Goal: Contribute content: Add original content to the website for others to see

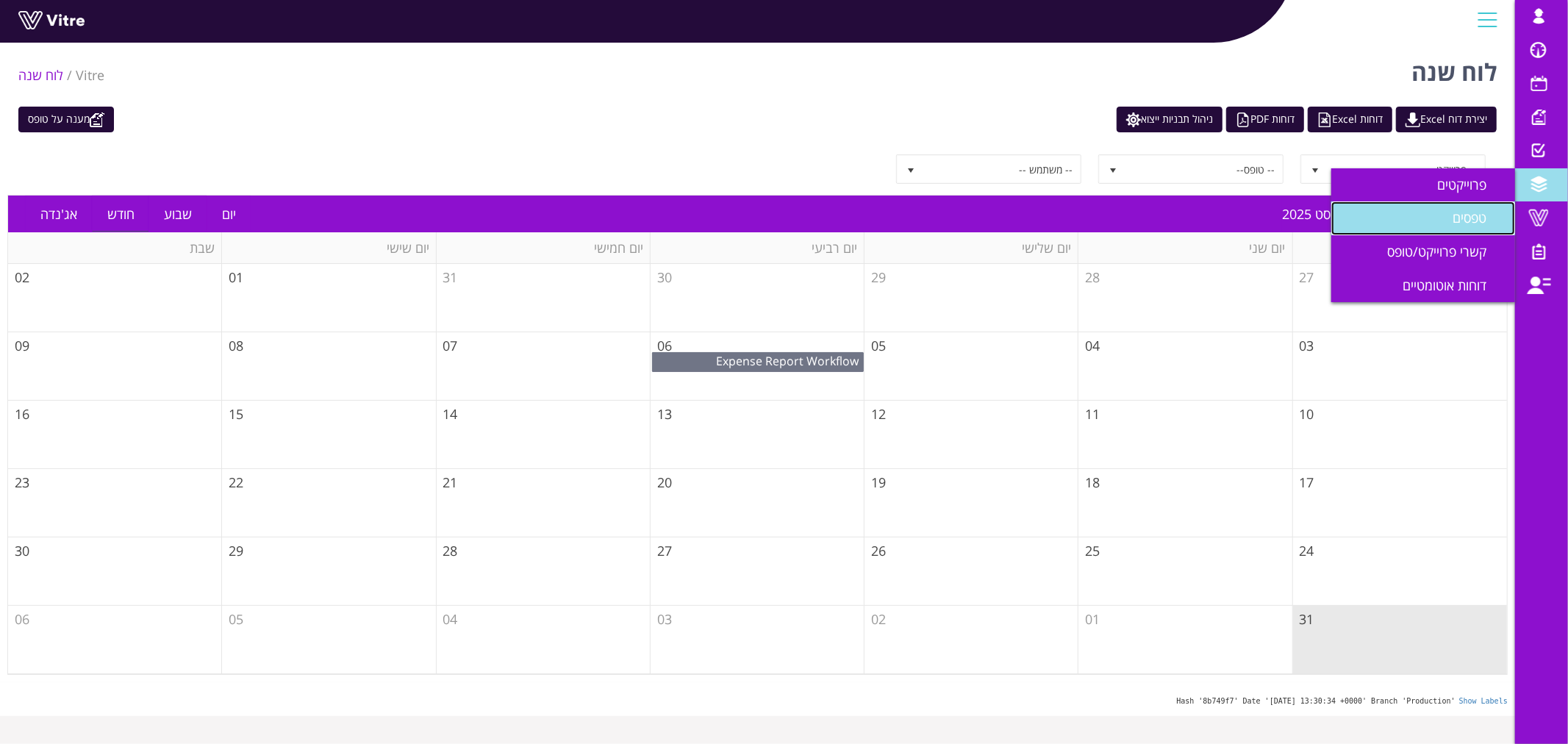
click at [1457, 222] on span "טפסים" at bounding box center [1477, 218] width 52 height 18
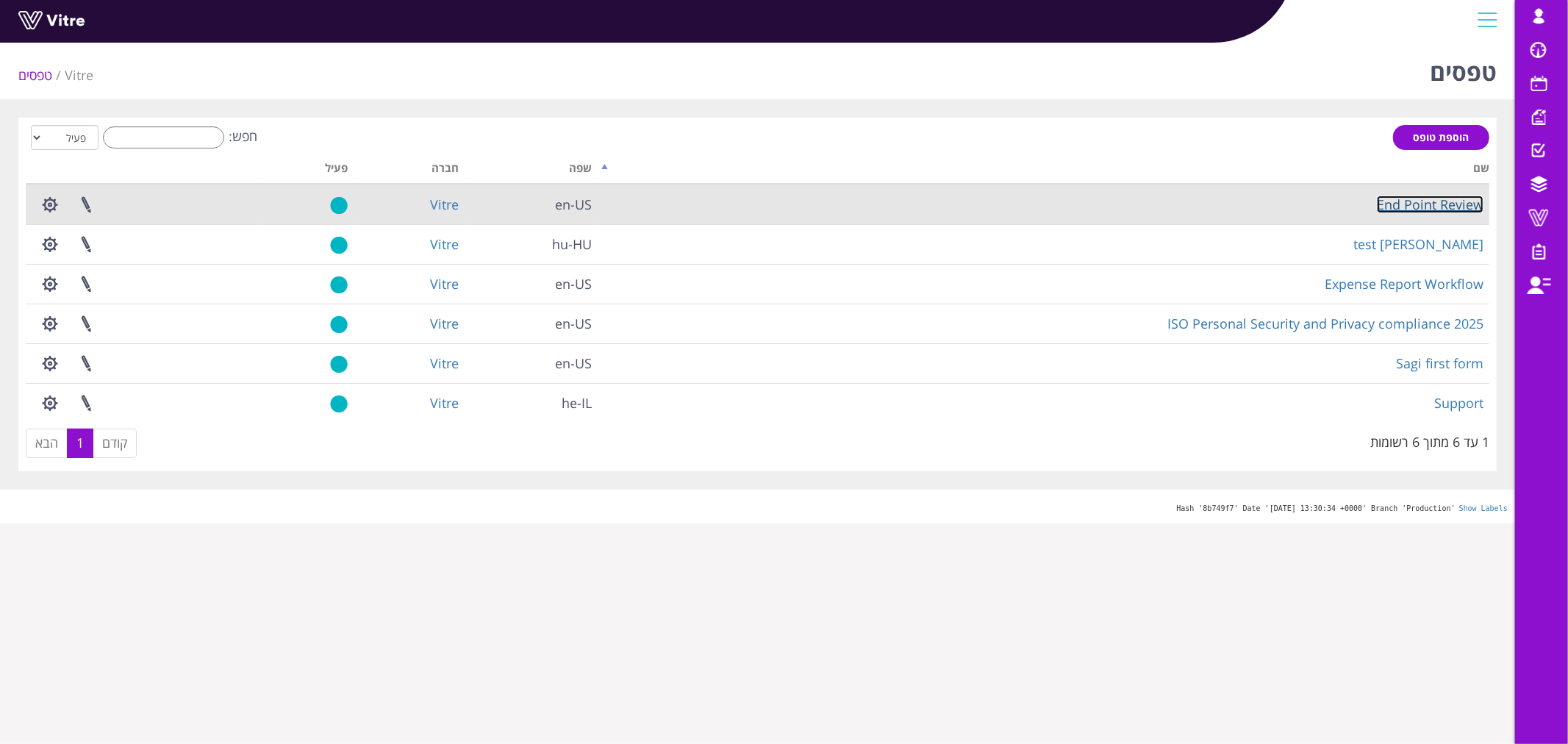
click at [1441, 210] on link "End Point Review" at bounding box center [1430, 204] width 106 height 18
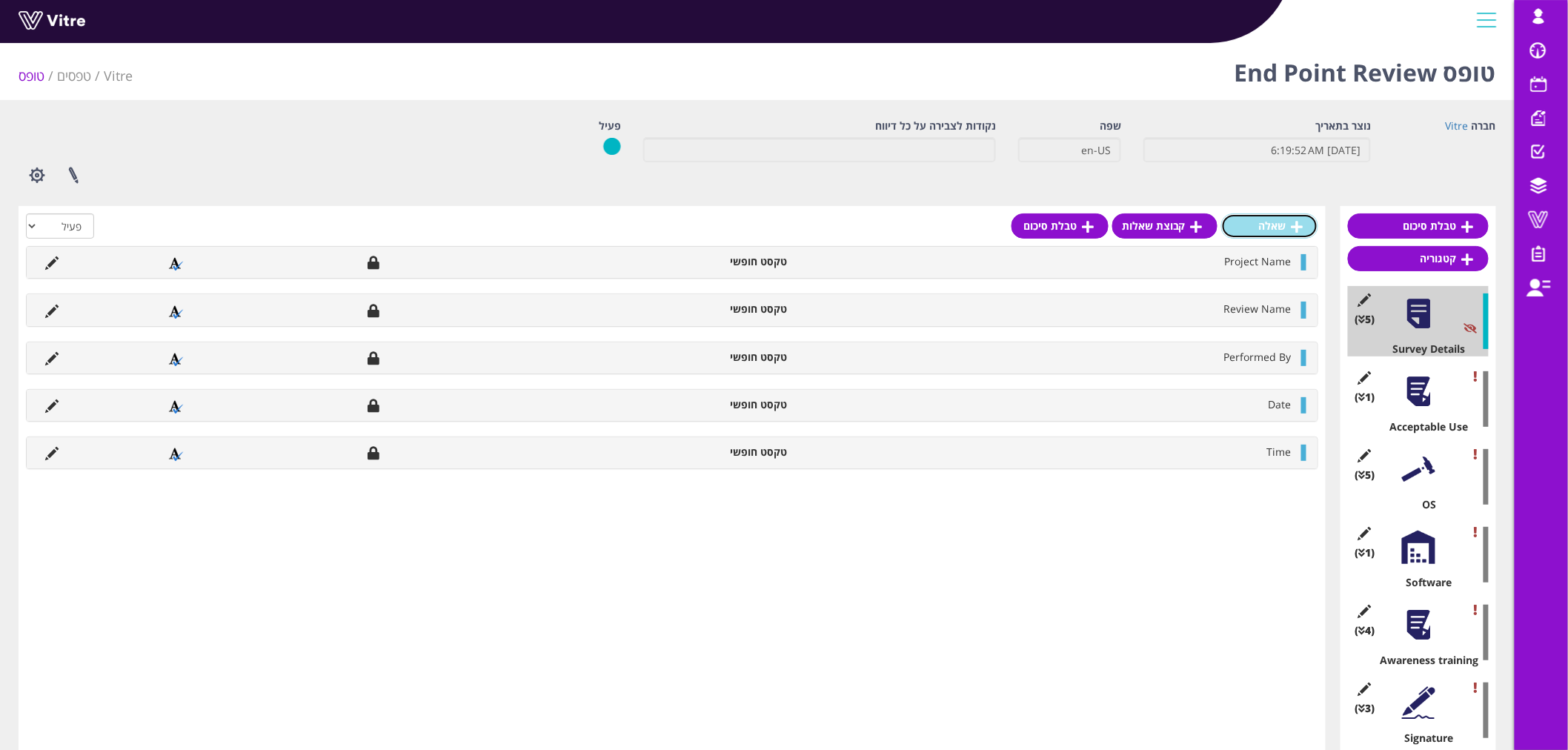
click at [1284, 230] on link "שאלה" at bounding box center [1269, 226] width 97 height 25
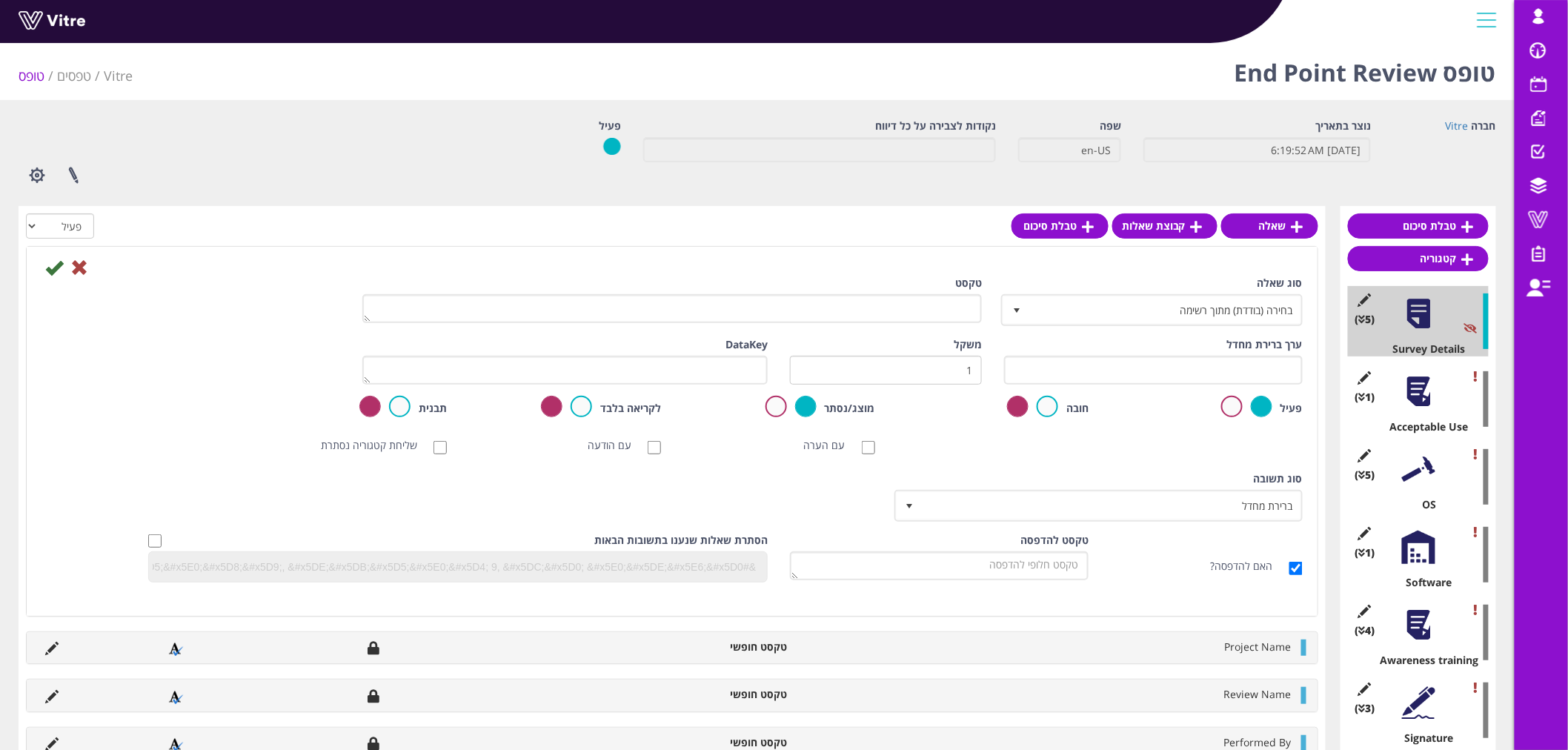
click at [1428, 402] on div at bounding box center [1419, 392] width 33 height 33
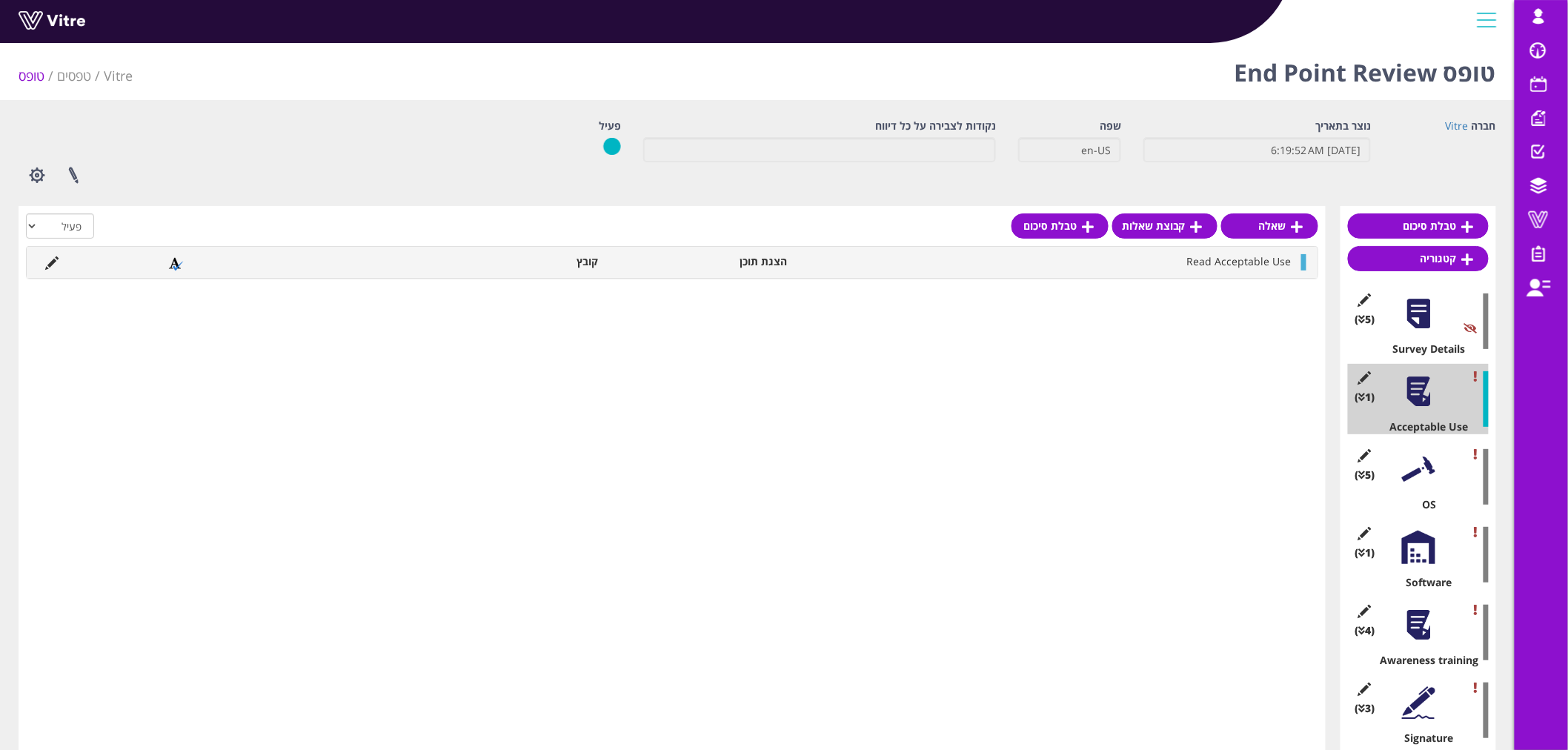
click at [1422, 477] on div at bounding box center [1419, 469] width 33 height 33
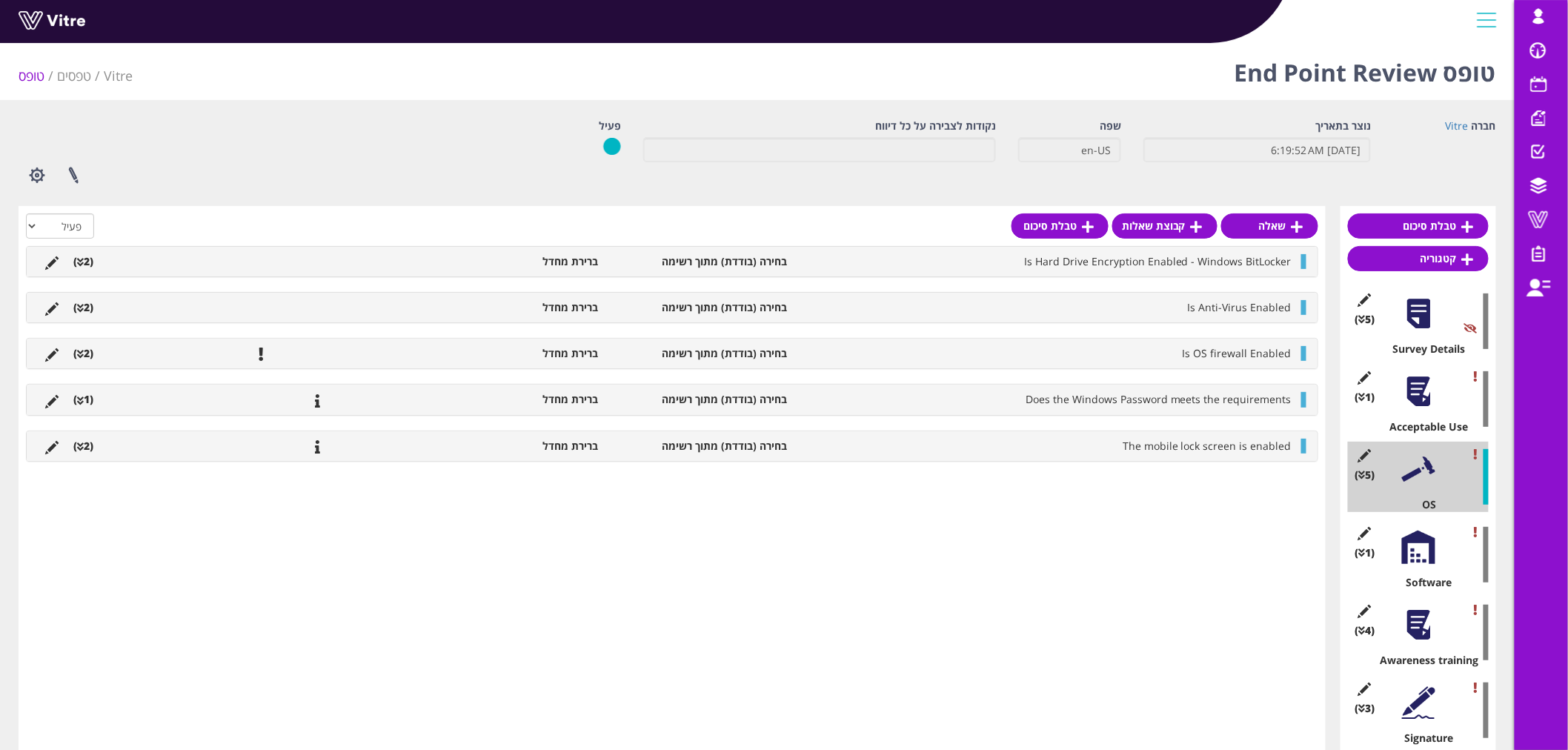
click at [1407, 543] on div at bounding box center [1419, 547] width 33 height 33
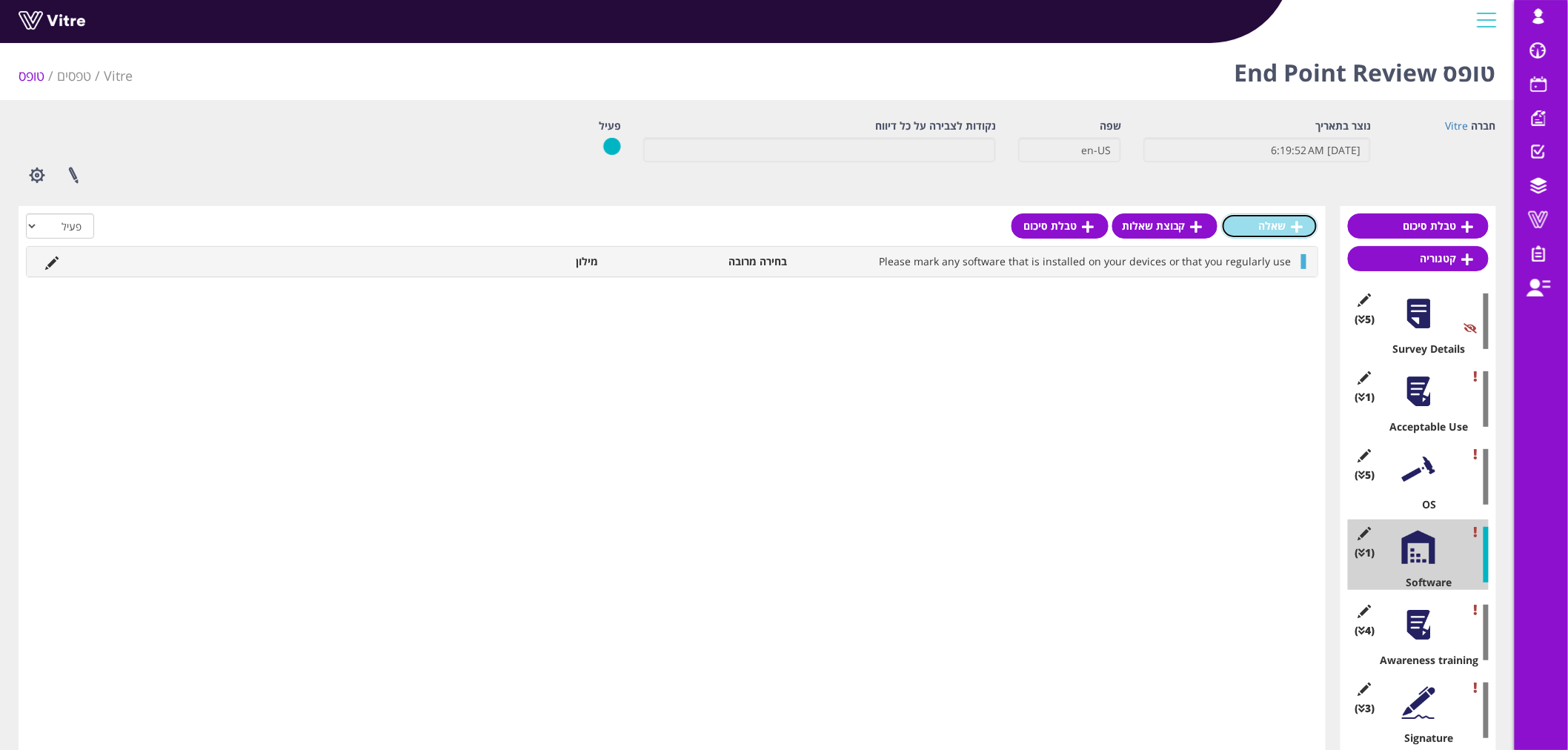
click at [1269, 221] on link "שאלה" at bounding box center [1269, 226] width 97 height 25
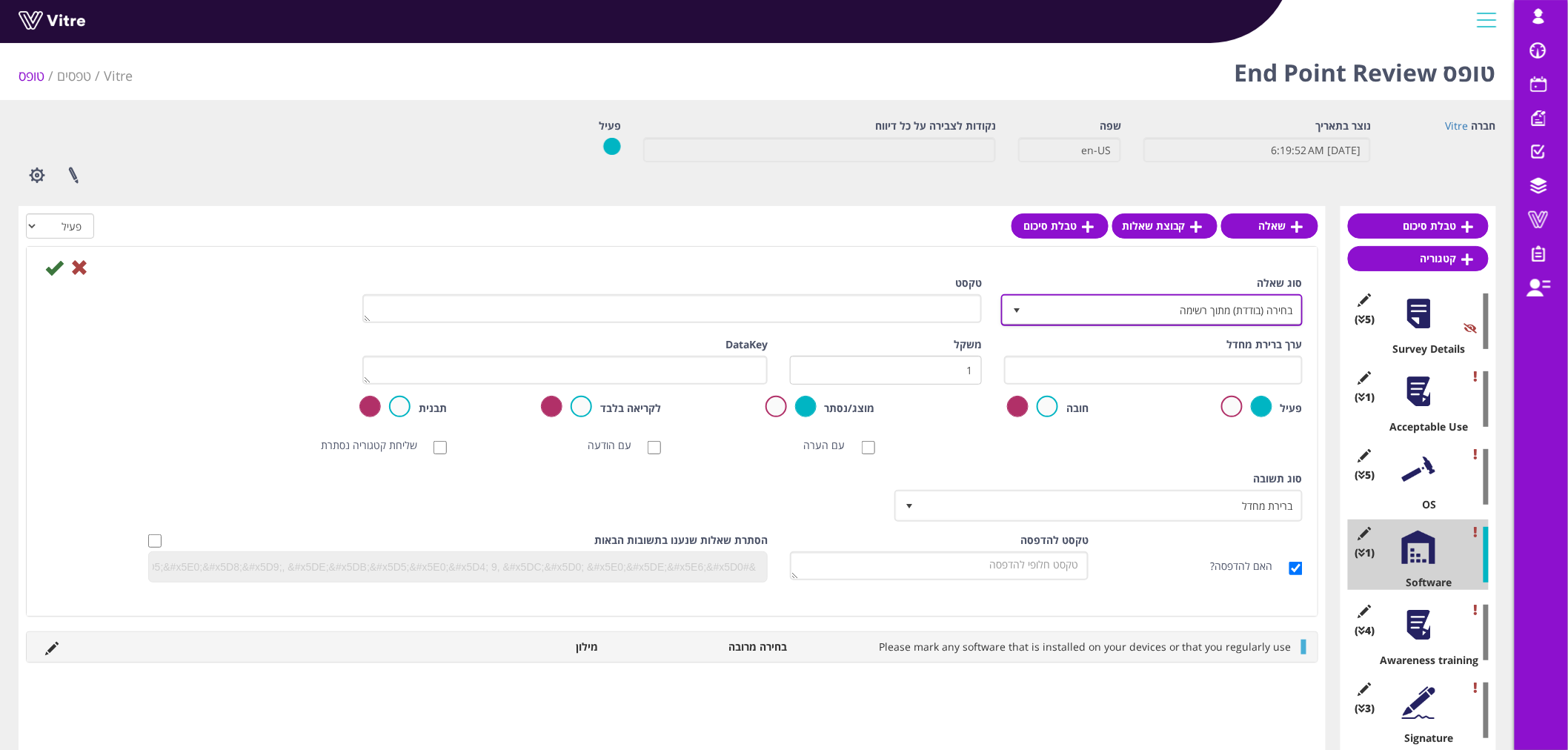
click at [1054, 306] on span "בחירה (בודדת) מתוך רשימה" at bounding box center [1165, 309] width 272 height 26
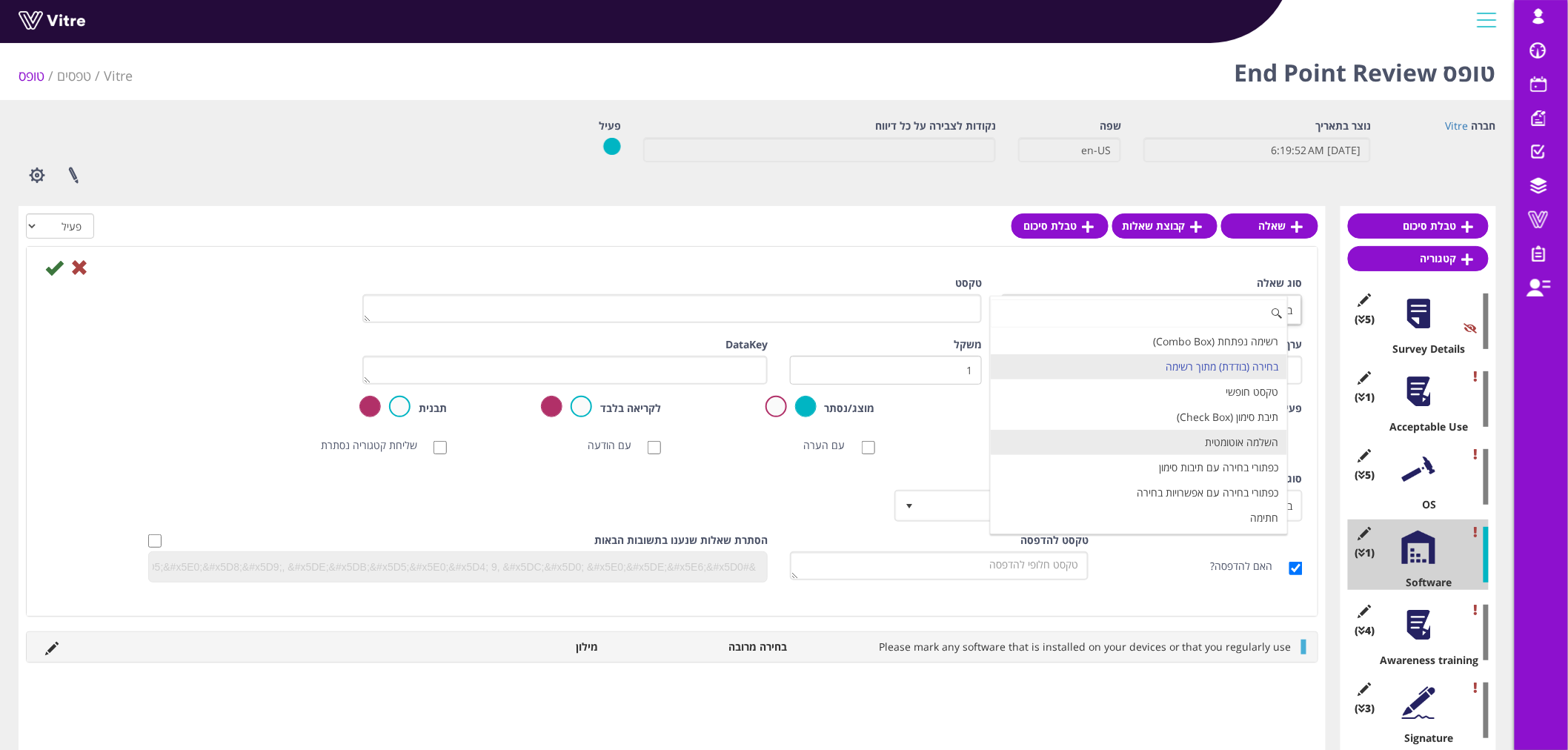
click at [1195, 444] on li "השלמה אוטומטית" at bounding box center [1140, 442] width 297 height 25
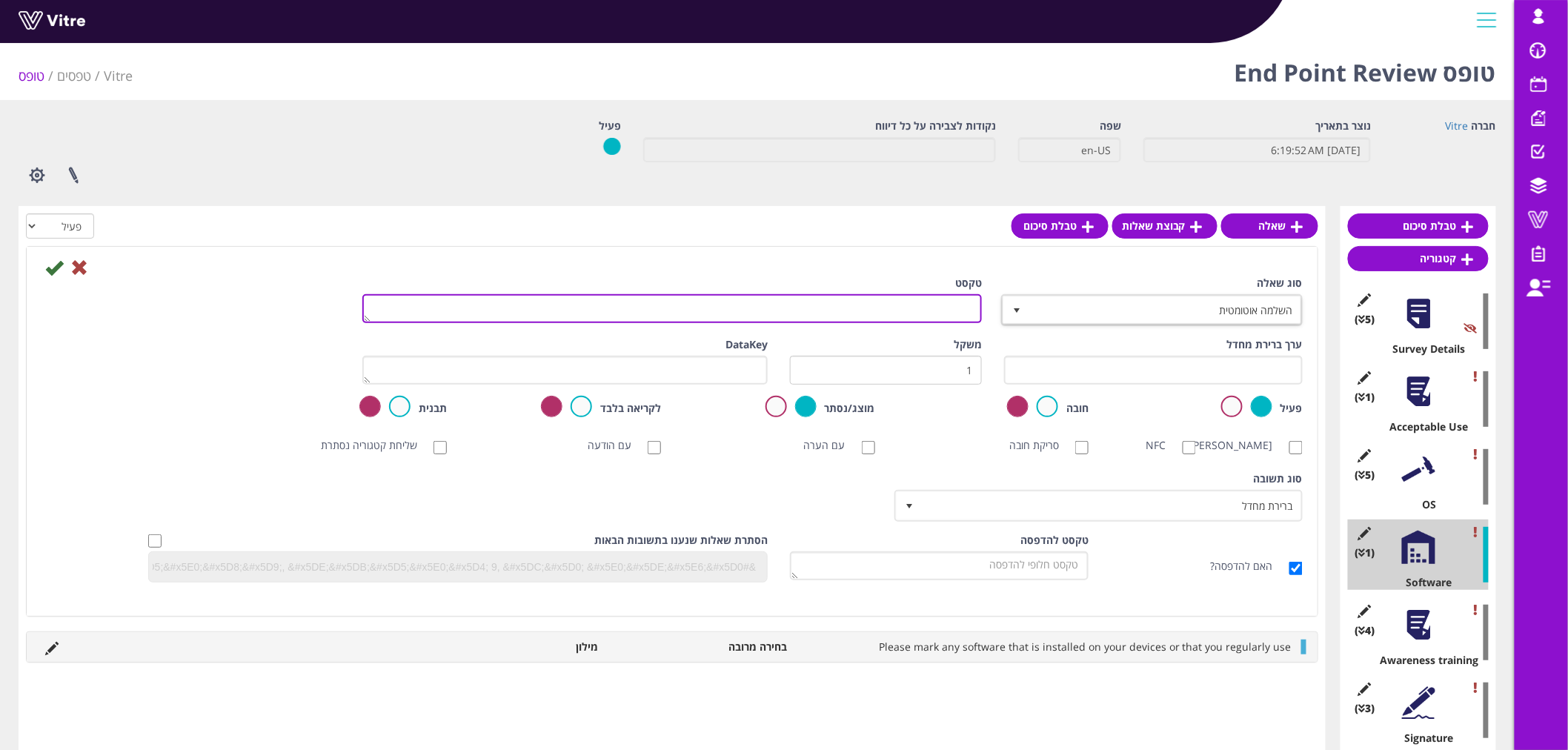
click at [913, 308] on textarea "טקסט" at bounding box center [671, 309] width 619 height 29
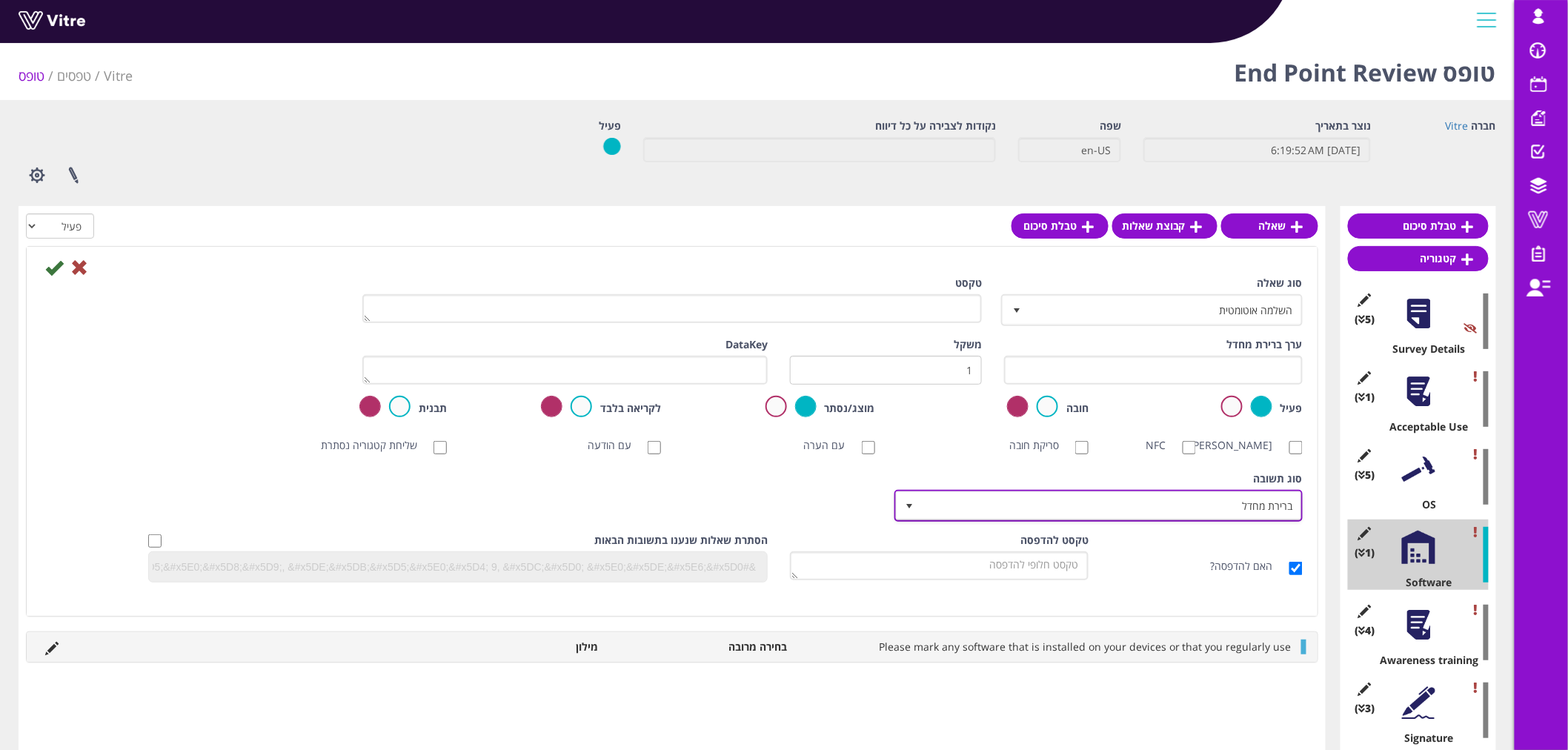
click at [1150, 501] on span "ברירת מחדל" at bounding box center [1112, 505] width 379 height 26
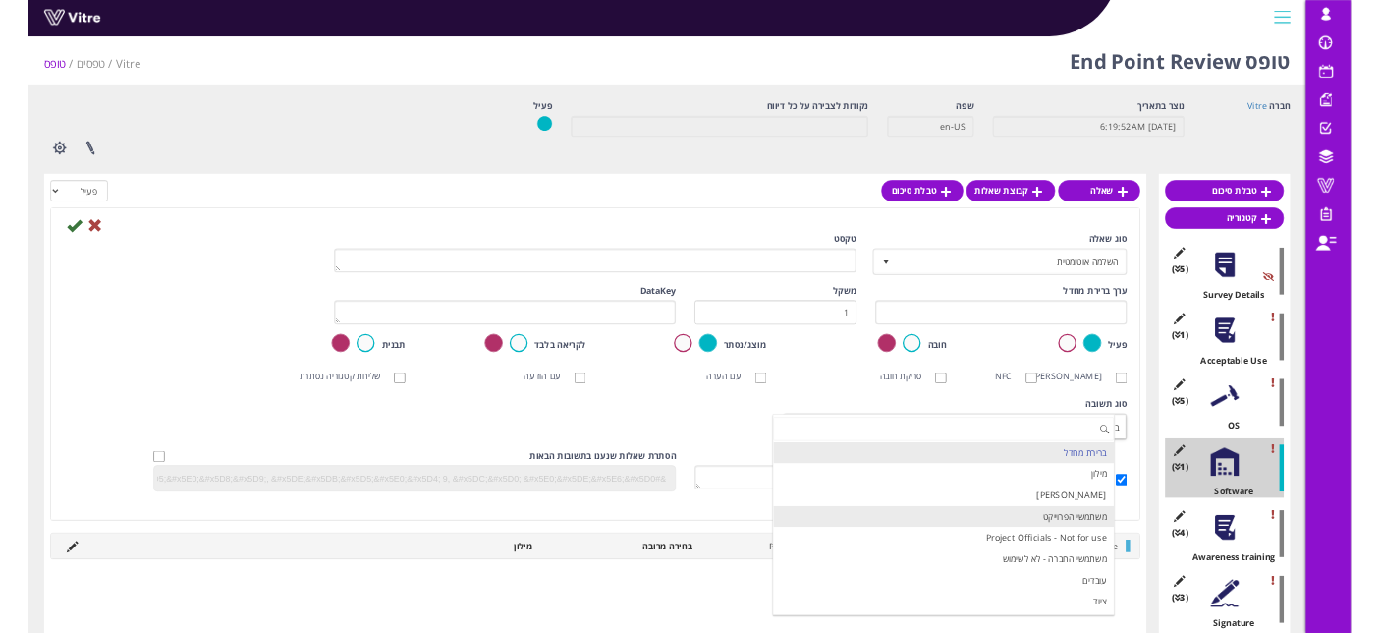
scroll to position [109, 0]
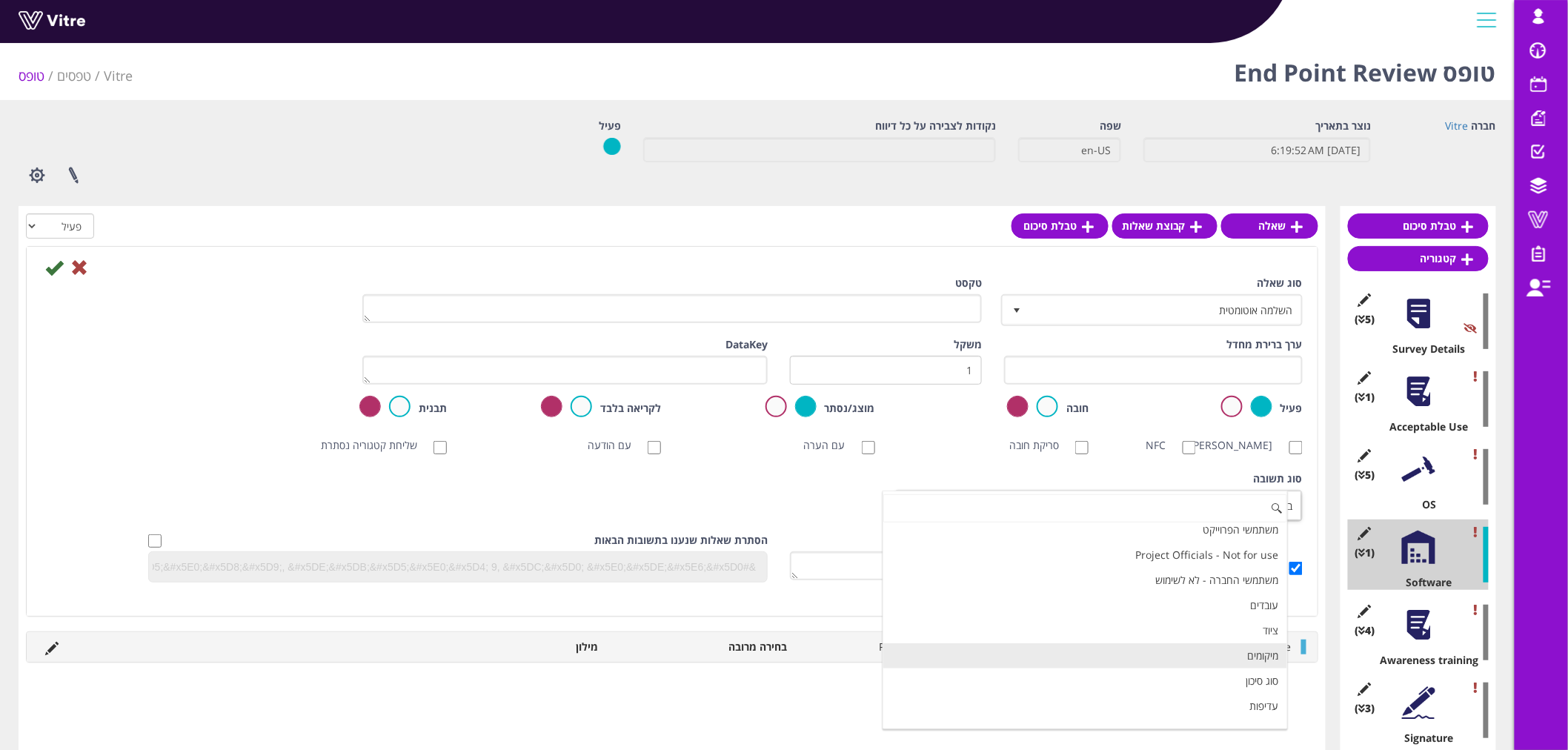
click at [1168, 655] on li "מיקומים" at bounding box center [1085, 656] width 404 height 25
checkbox input "true"
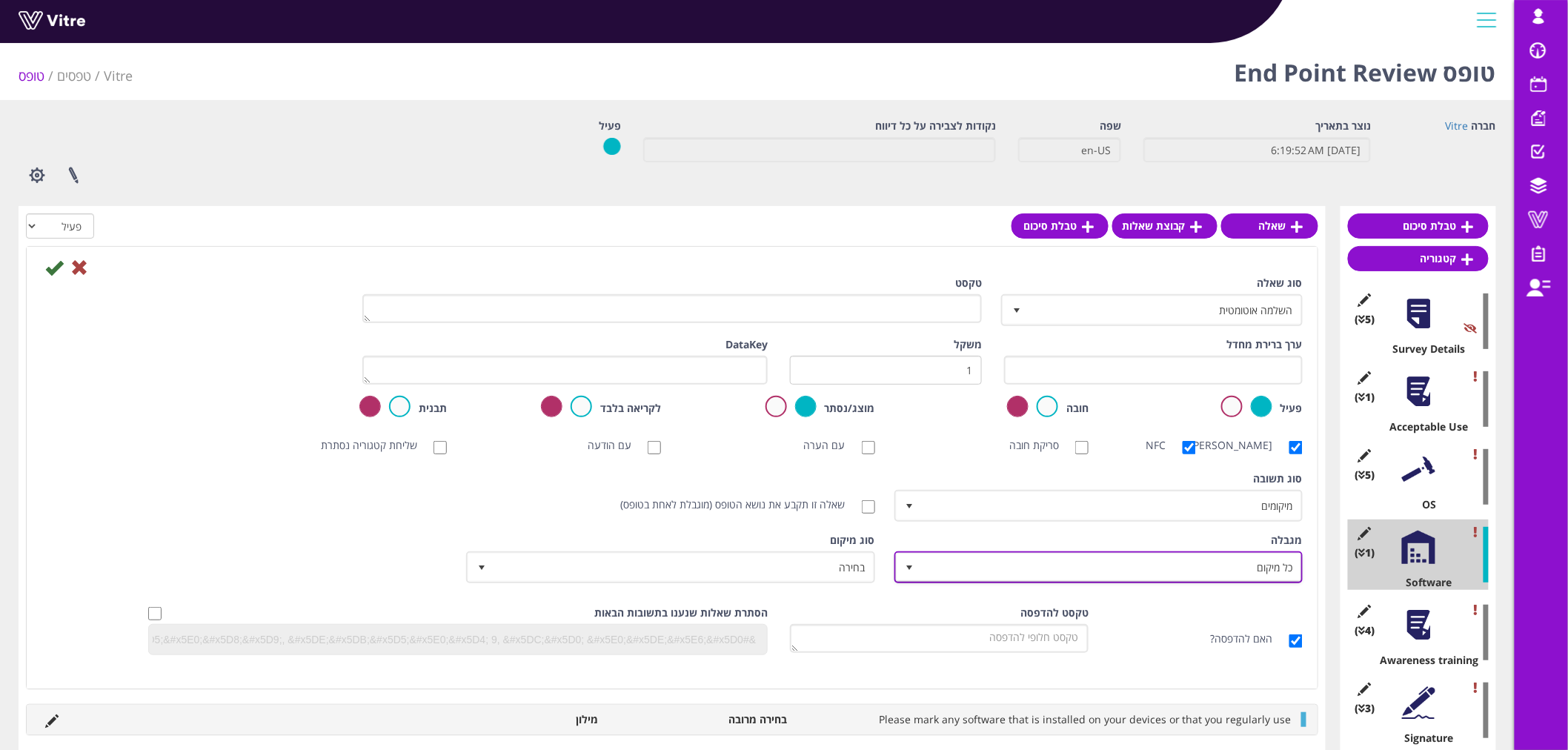
click at [980, 566] on span "כל מיקום" at bounding box center [1112, 567] width 379 height 26
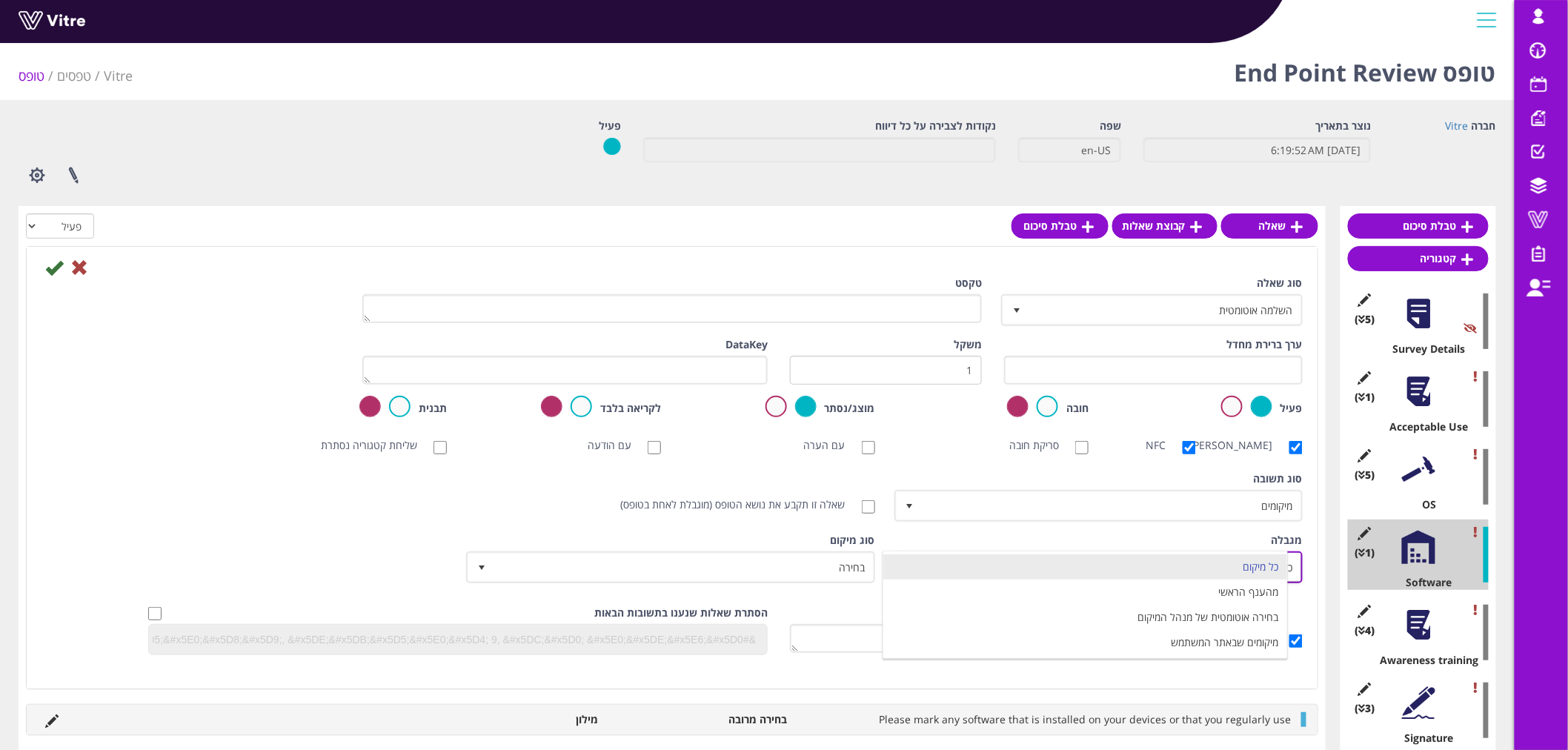
click at [980, 566] on li "כל מיקום" at bounding box center [1085, 567] width 404 height 25
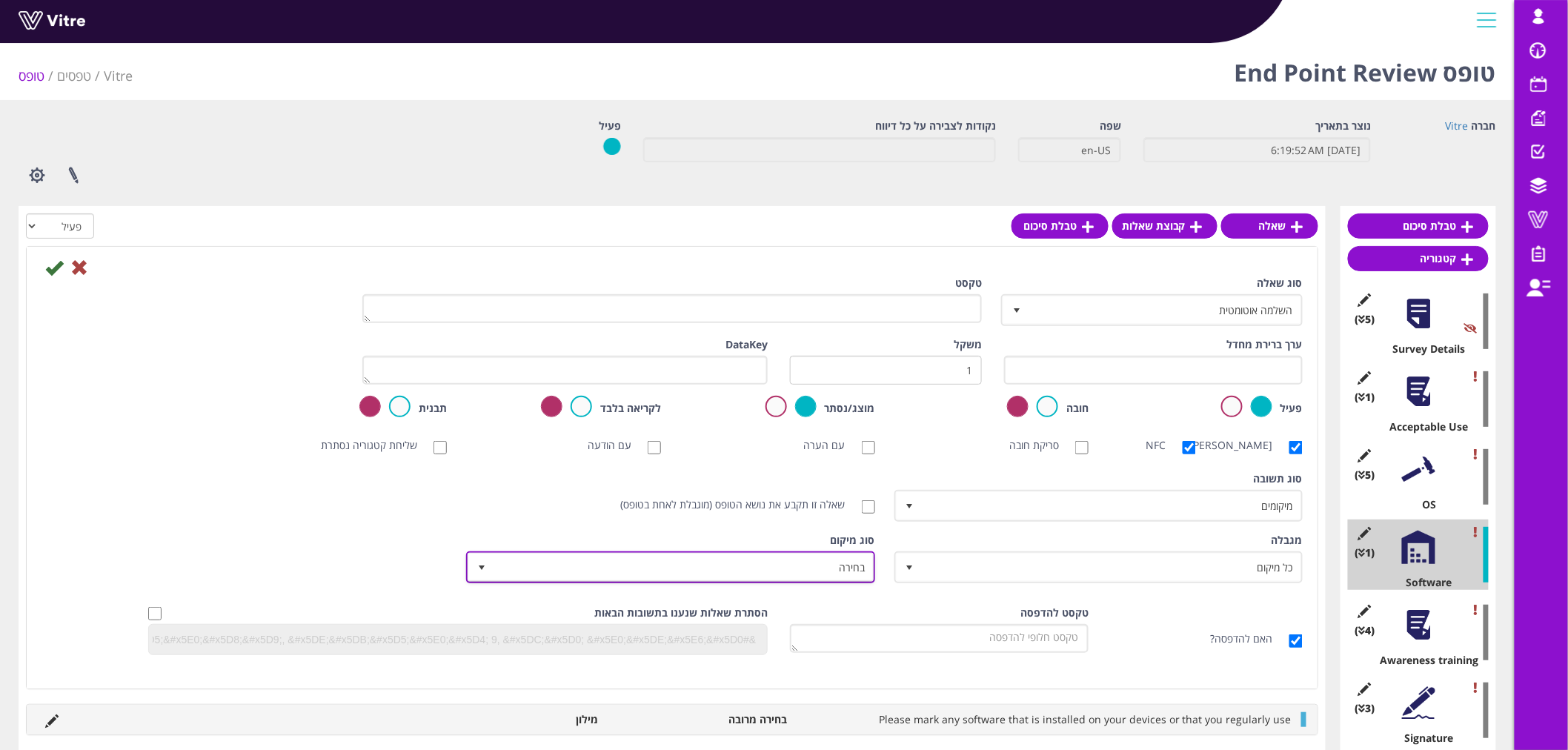
click at [812, 565] on span "בחירה" at bounding box center [683, 567] width 379 height 26
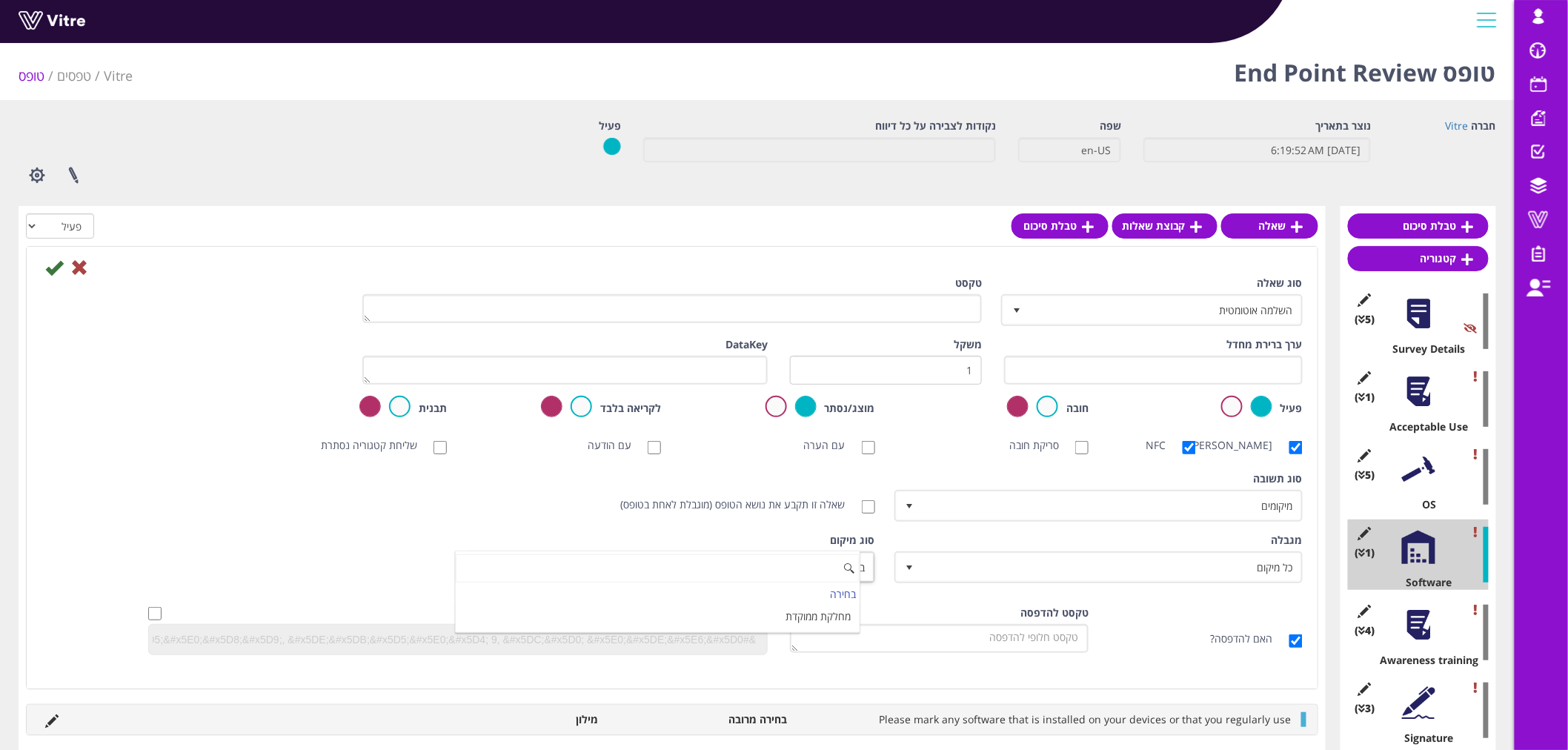
click at [950, 587] on div "מגבלה כל מיקום 0 מגבלה כל סוג ציוד 0 מגבלה כל עובד בחברה 0 מגבלה כל סוג פער בחב…" at bounding box center [1100, 564] width 428 height 62
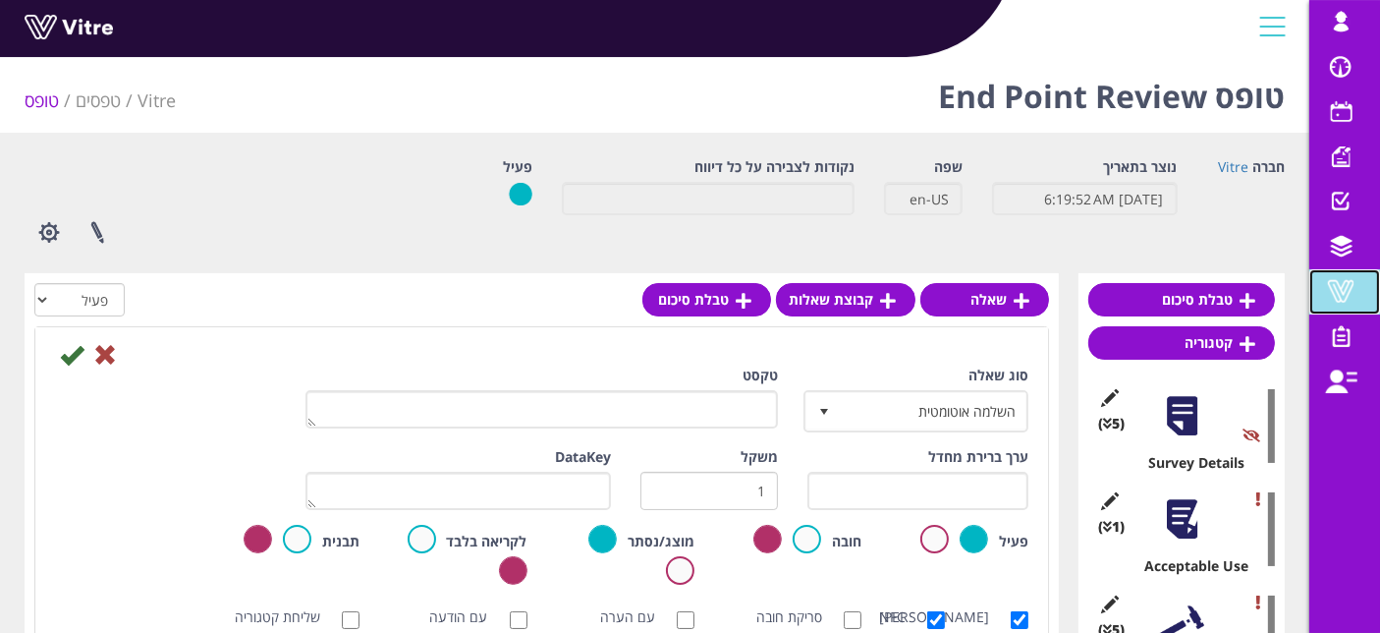
click at [1346, 292] on span at bounding box center [1341, 291] width 49 height 24
